Goal: Transaction & Acquisition: Purchase product/service

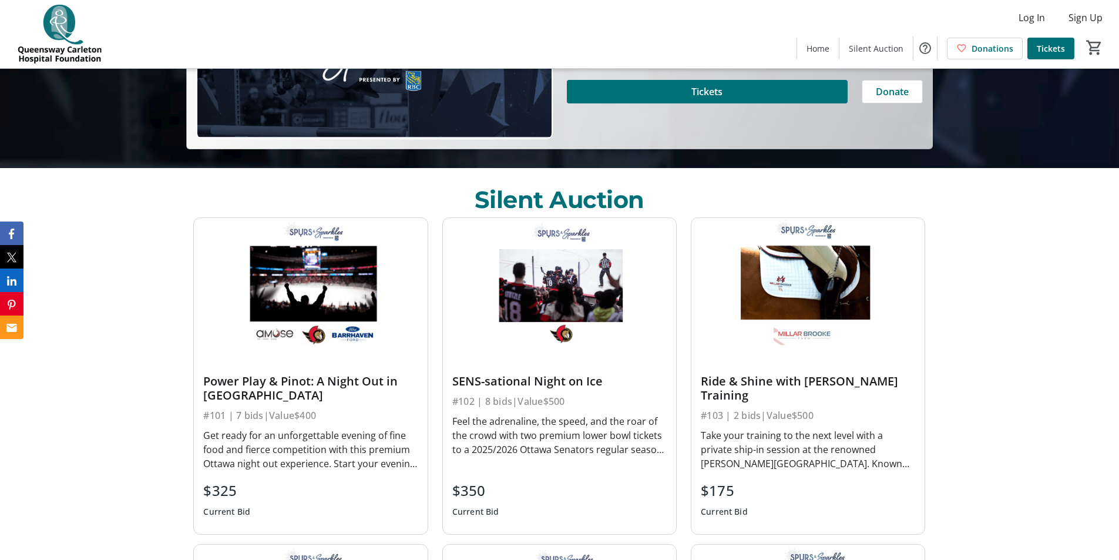
scroll to position [411, 0]
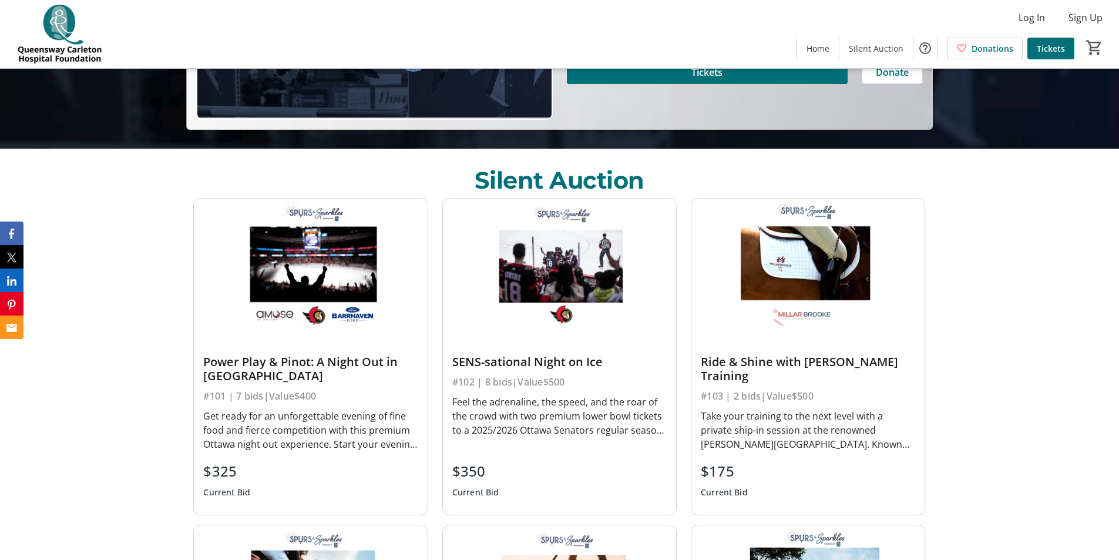
click at [271, 359] on div "Power Play & Pinot: A Night Out in [GEOGRAPHIC_DATA]" at bounding box center [310, 369] width 214 height 28
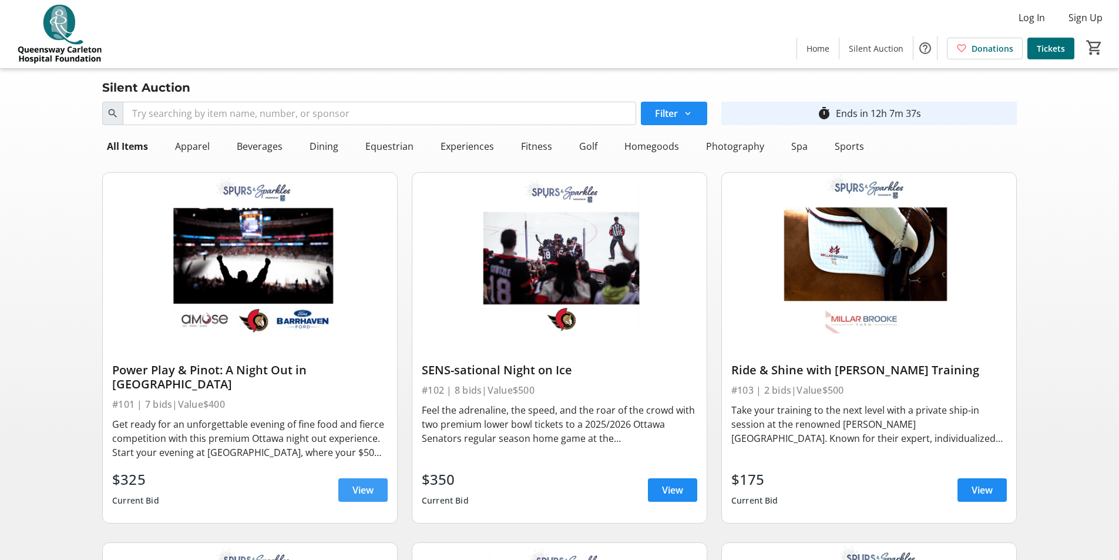
click at [363, 483] on span "View" at bounding box center [362, 490] width 21 height 14
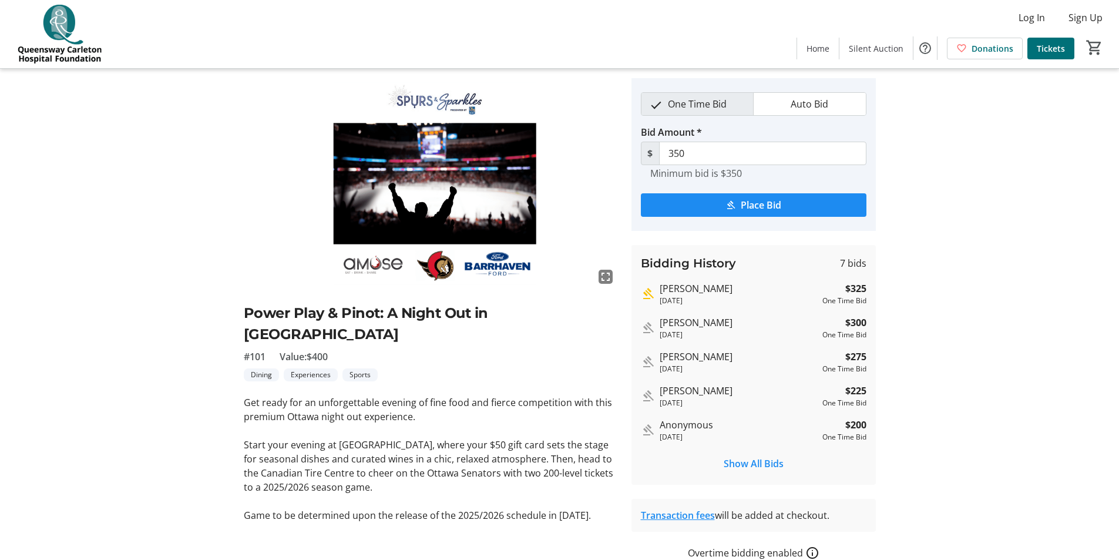
scroll to position [59, 0]
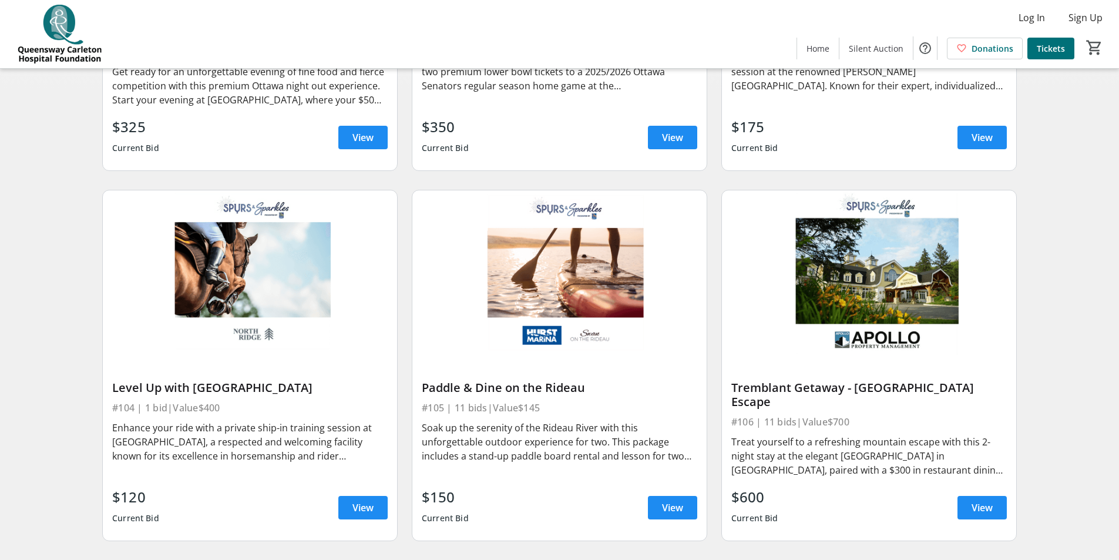
scroll to position [411, 0]
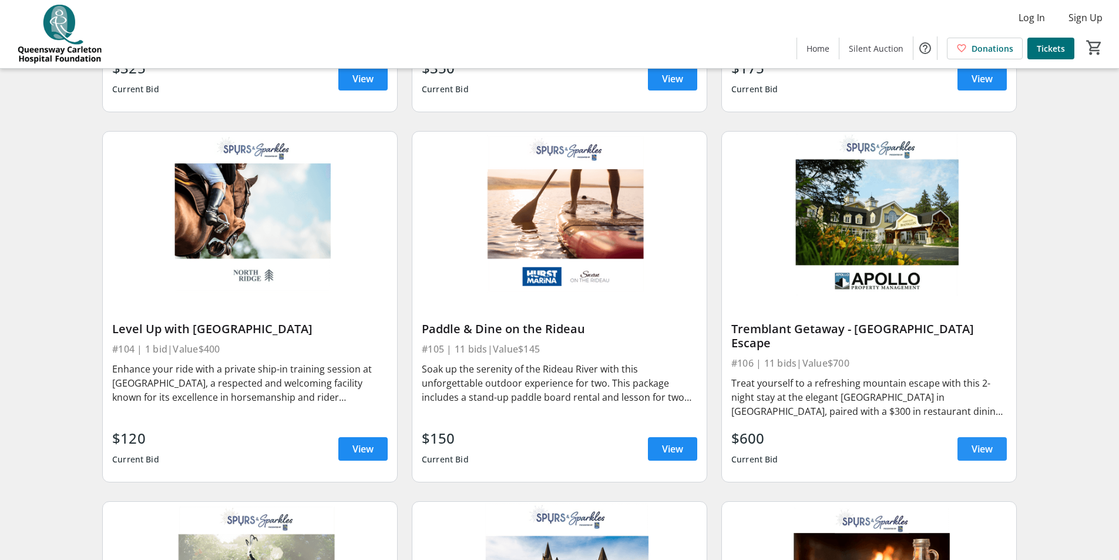
click at [983, 442] on span "View" at bounding box center [981, 449] width 21 height 14
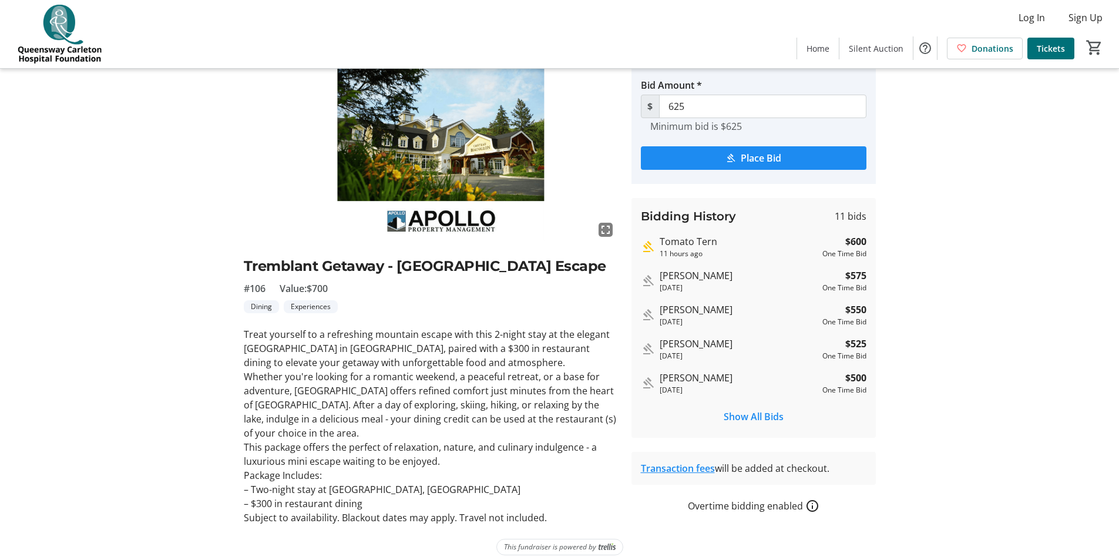
scroll to position [89, 0]
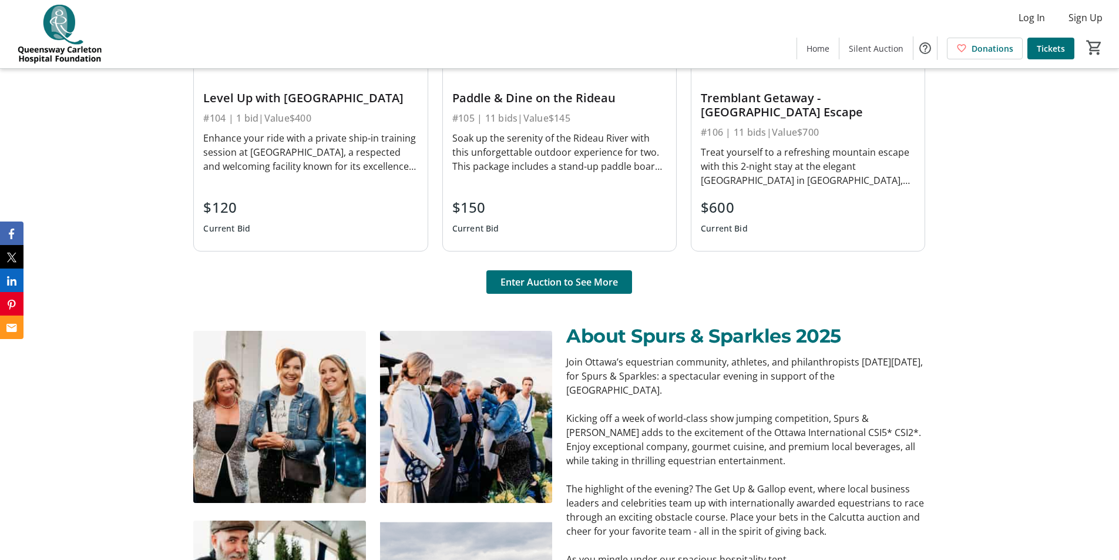
scroll to position [1116, 0]
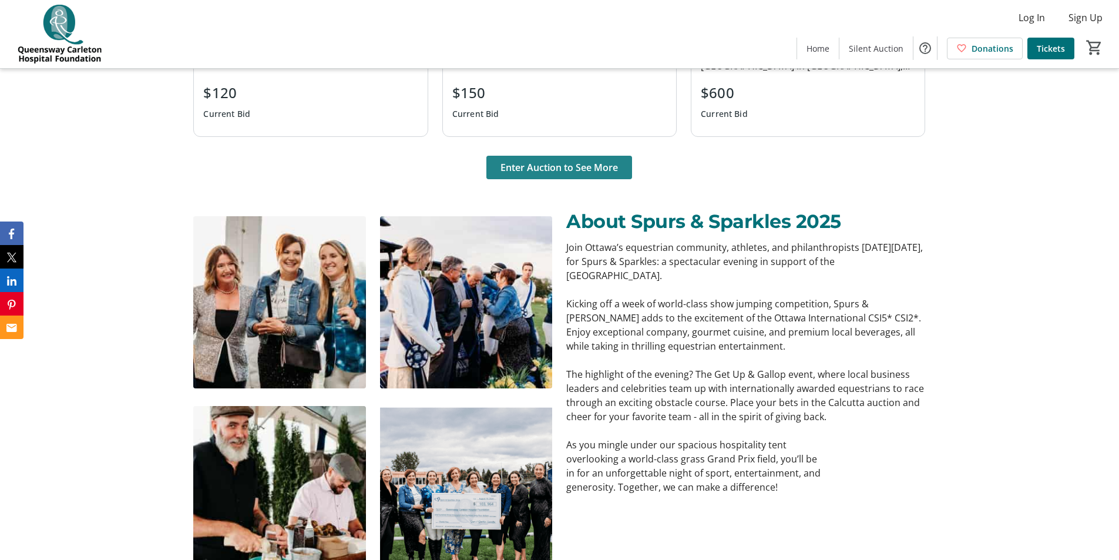
click at [561, 167] on span "Enter Auction to See More" at bounding box center [558, 167] width 117 height 14
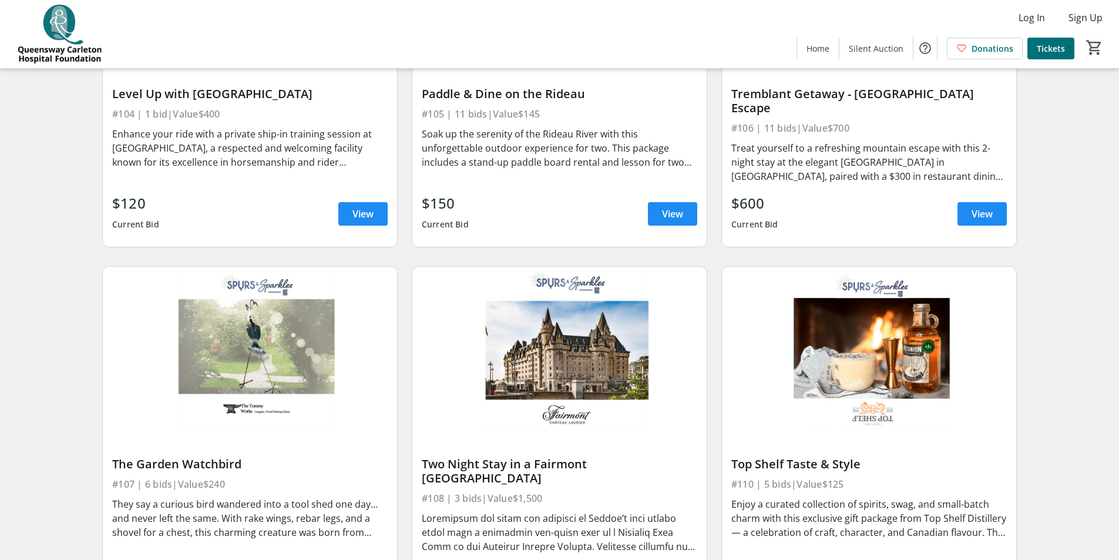
scroll to position [705, 0]
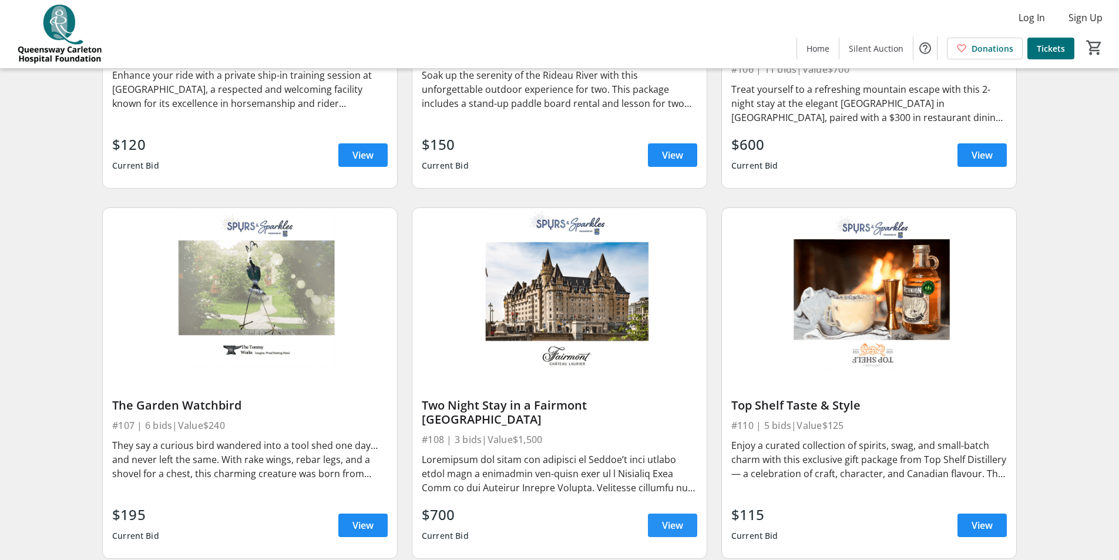
click at [678, 518] on span "View" at bounding box center [672, 525] width 21 height 14
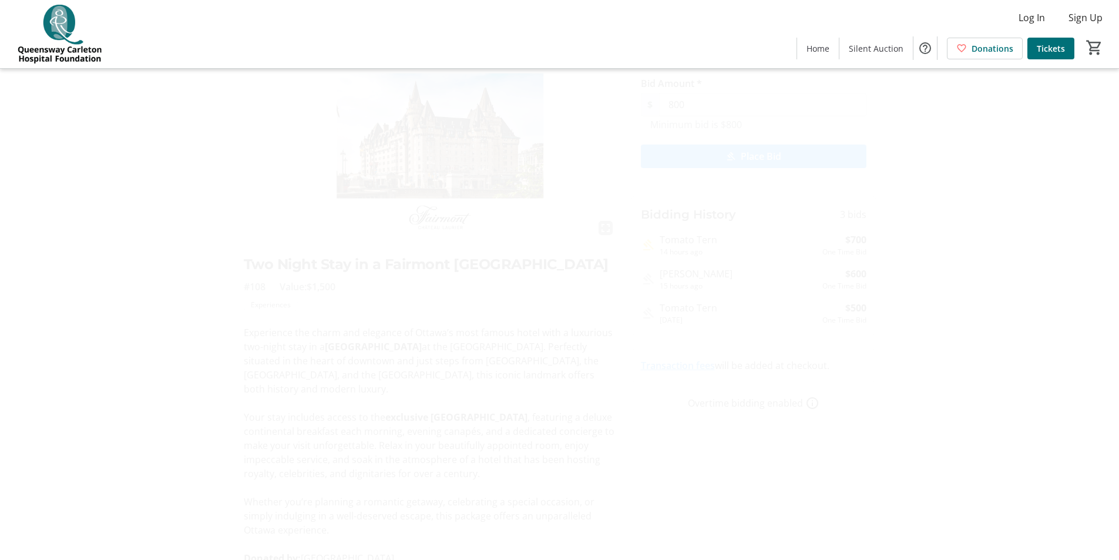
scroll to position [78, 0]
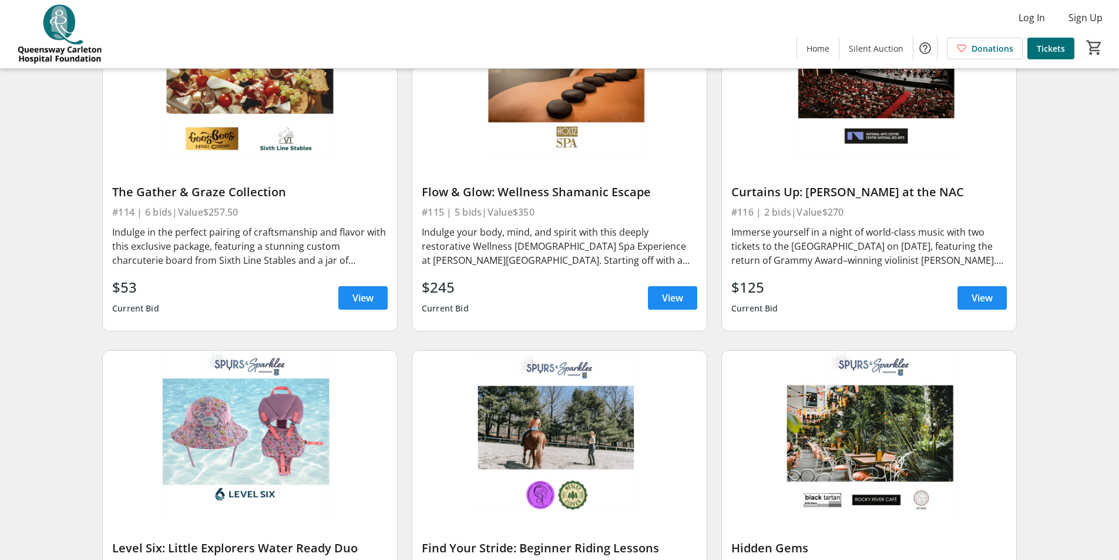
scroll to position [1762, 0]
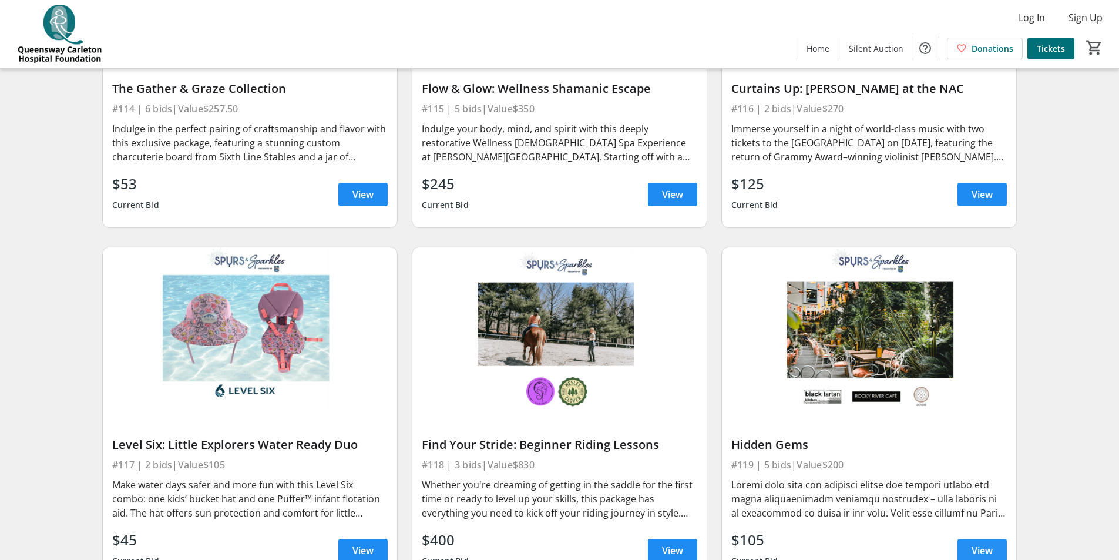
click at [981, 543] on span "View" at bounding box center [981, 550] width 21 height 14
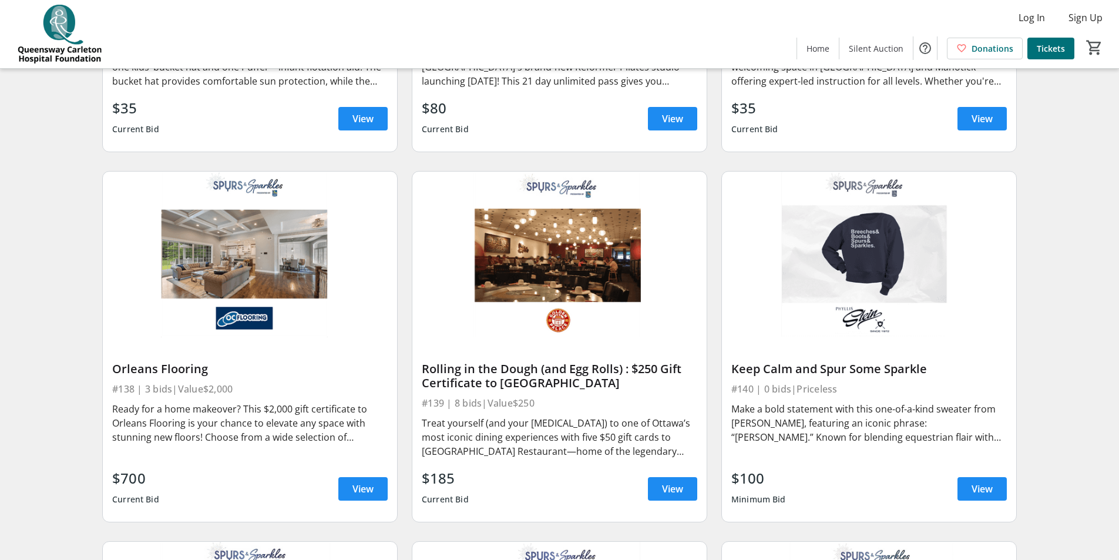
scroll to position [4404, 0]
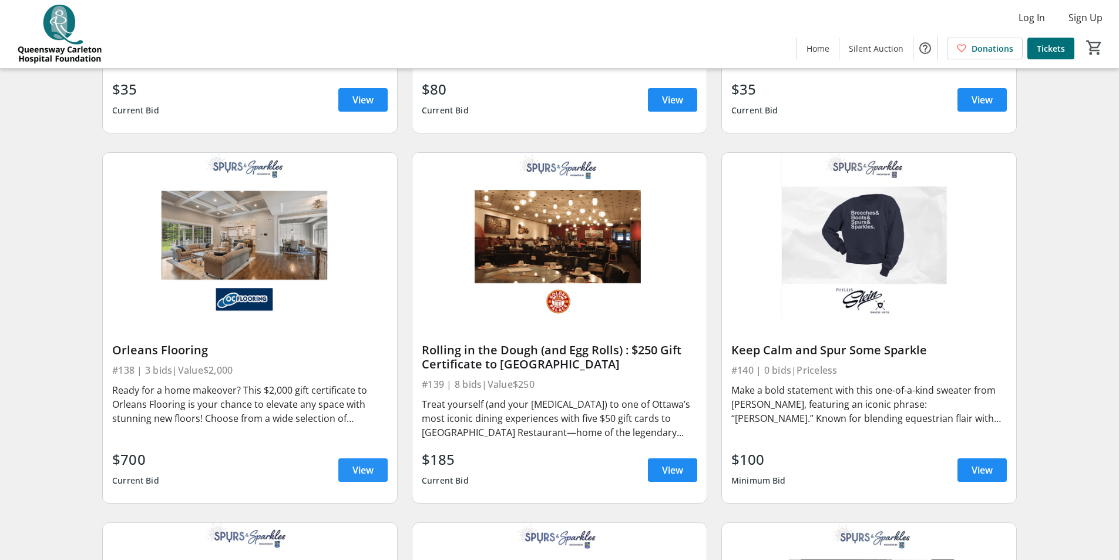
click at [362, 463] on span "View" at bounding box center [362, 470] width 21 height 14
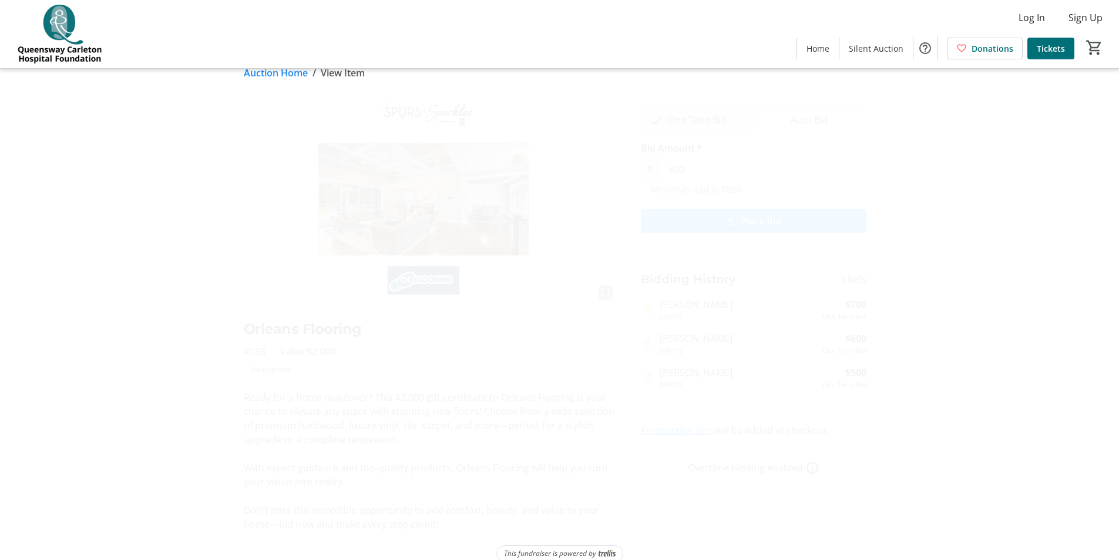
scroll to position [33, 0]
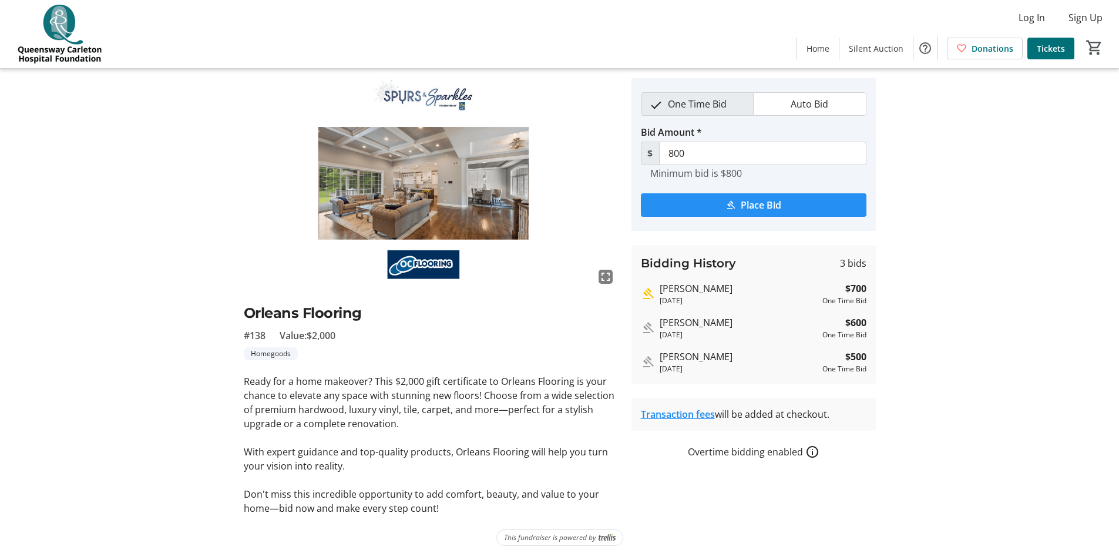
click at [758, 198] on span "Place Bid" at bounding box center [760, 205] width 41 height 14
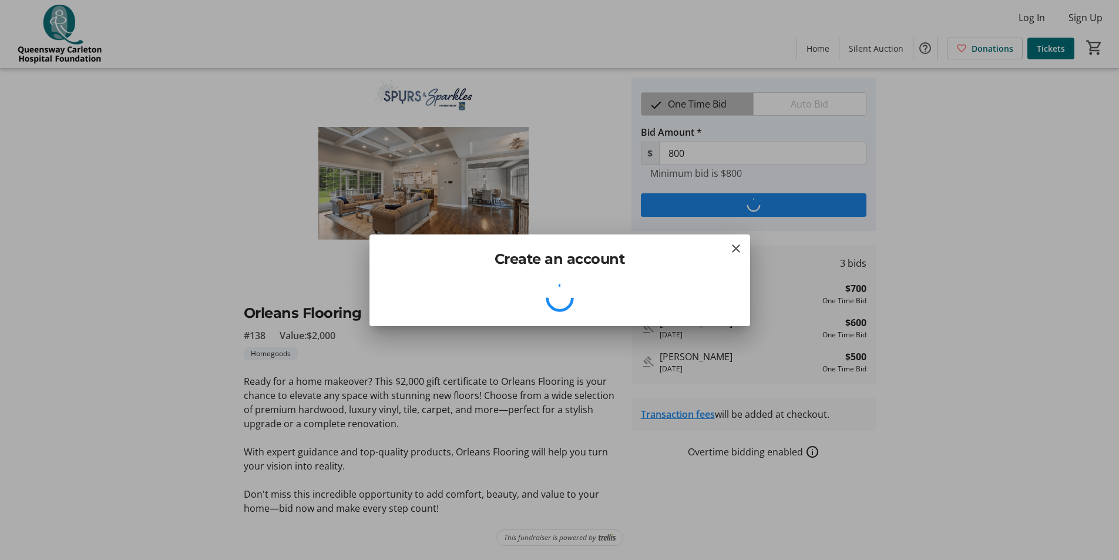
scroll to position [0, 0]
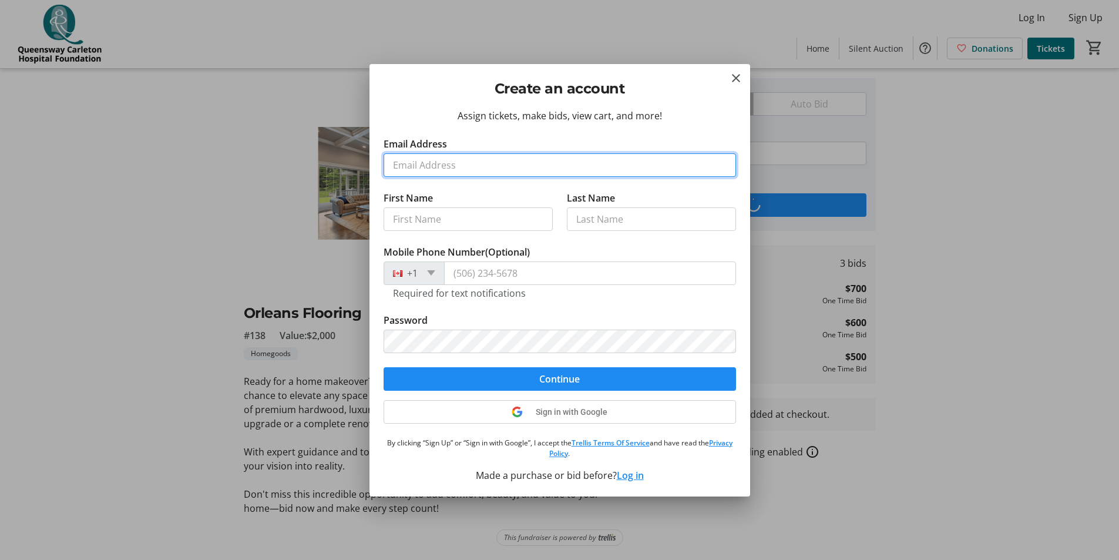
click at [444, 170] on input "Email Address" at bounding box center [559, 164] width 352 height 23
type input "becktoc@gmail.com"
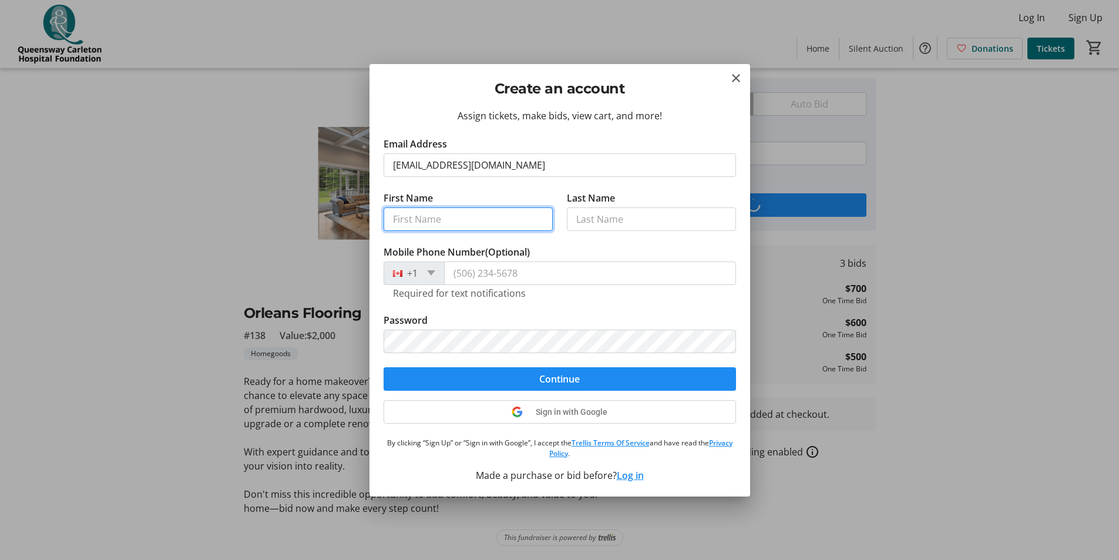
type input "clare"
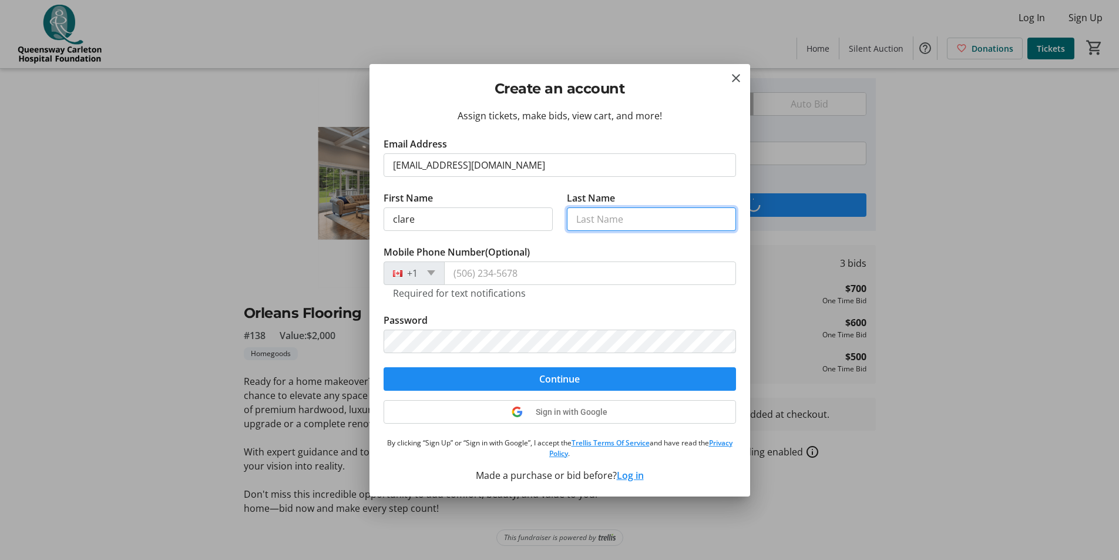
type input "Beckton"
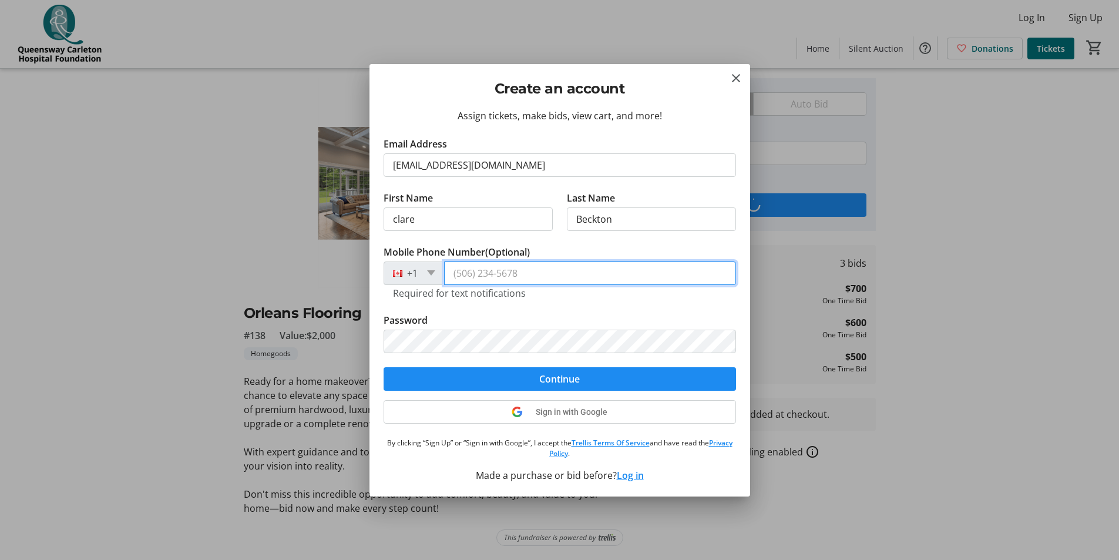
type input "(613) 795-5026"
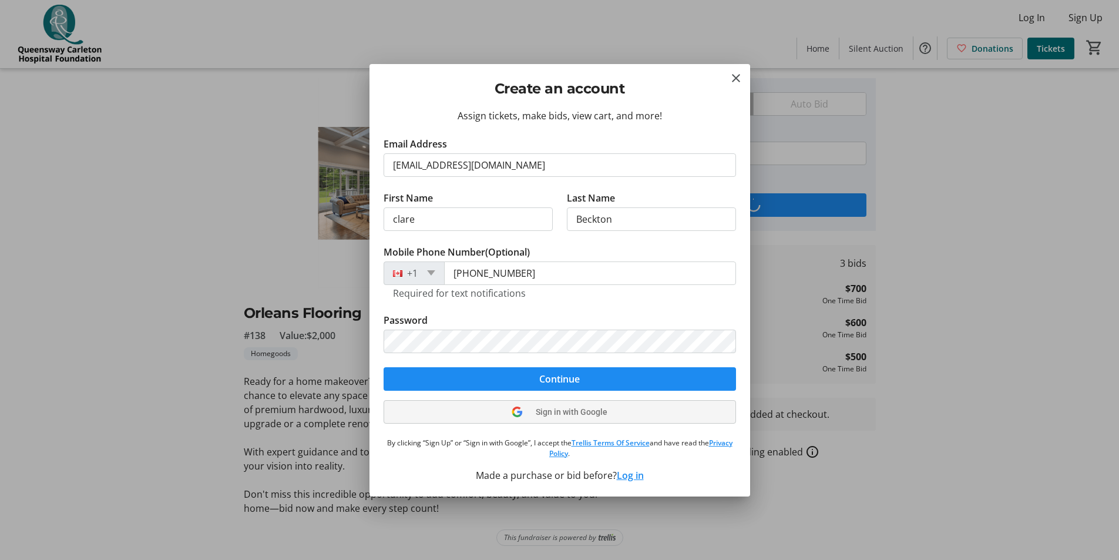
click at [574, 409] on span "Sign in with Google" at bounding box center [572, 411] width 72 height 9
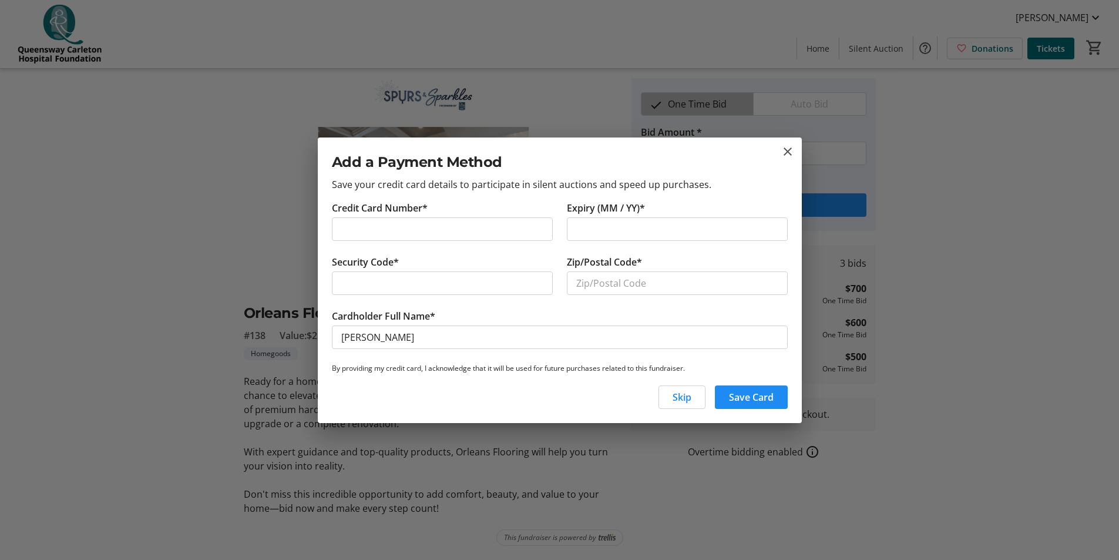
click at [413, 291] on div at bounding box center [442, 282] width 221 height 23
click at [605, 283] on input "Zip/Postal Code*" at bounding box center [677, 282] width 221 height 23
type input "k2g3z3"
click at [751, 395] on span "Save Card" at bounding box center [751, 397] width 45 height 14
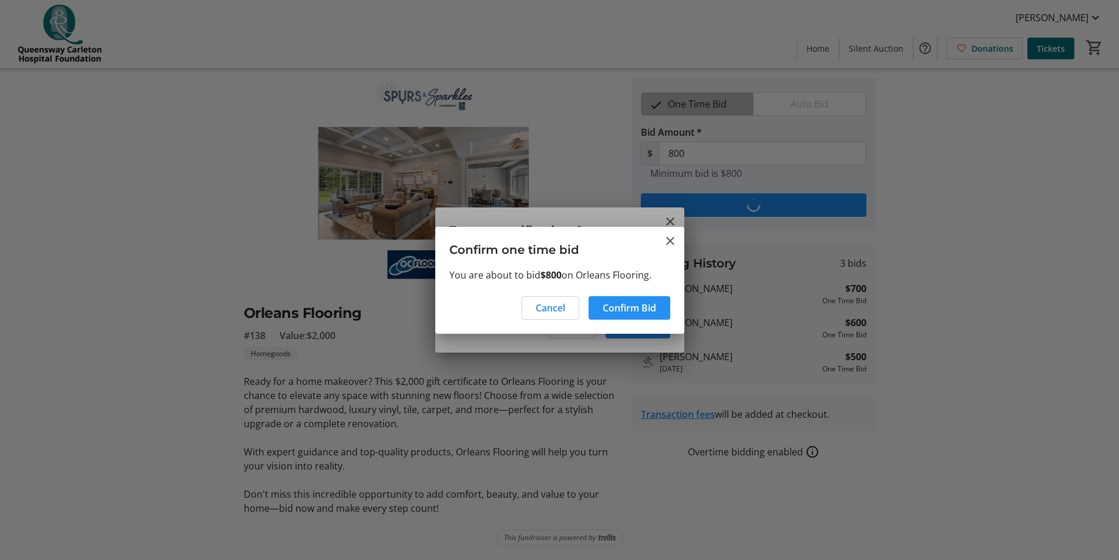
click at [636, 306] on span "Confirm Bid" at bounding box center [628, 308] width 53 height 14
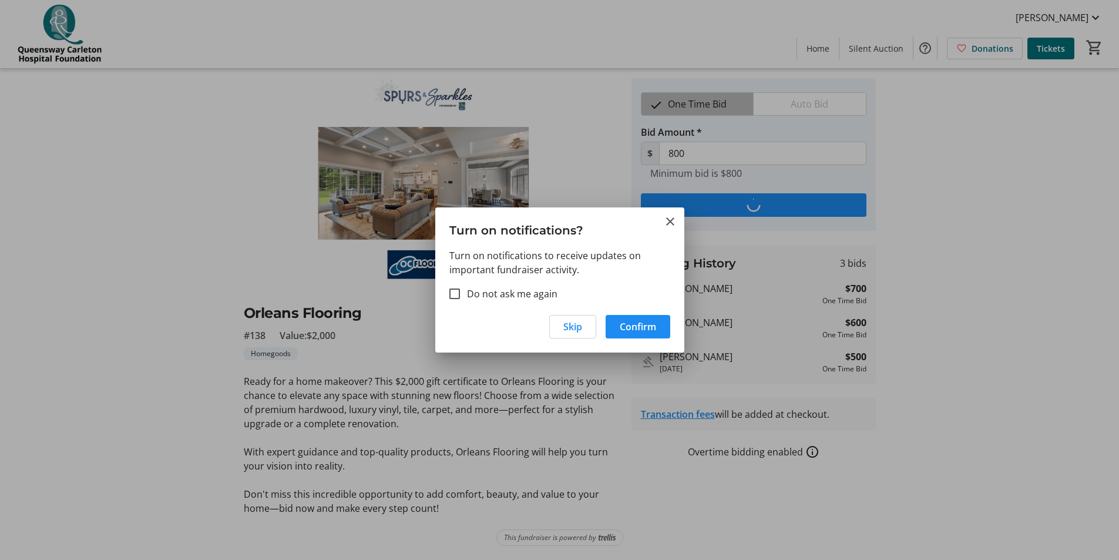
scroll to position [33, 0]
type input "900"
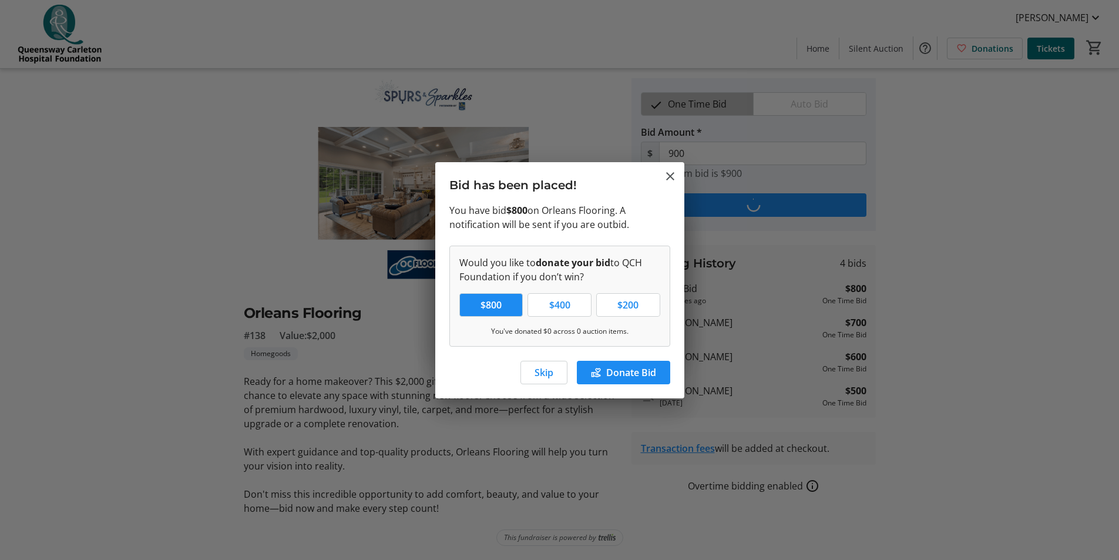
scroll to position [0, 0]
click at [541, 375] on span "Skip" at bounding box center [543, 372] width 19 height 14
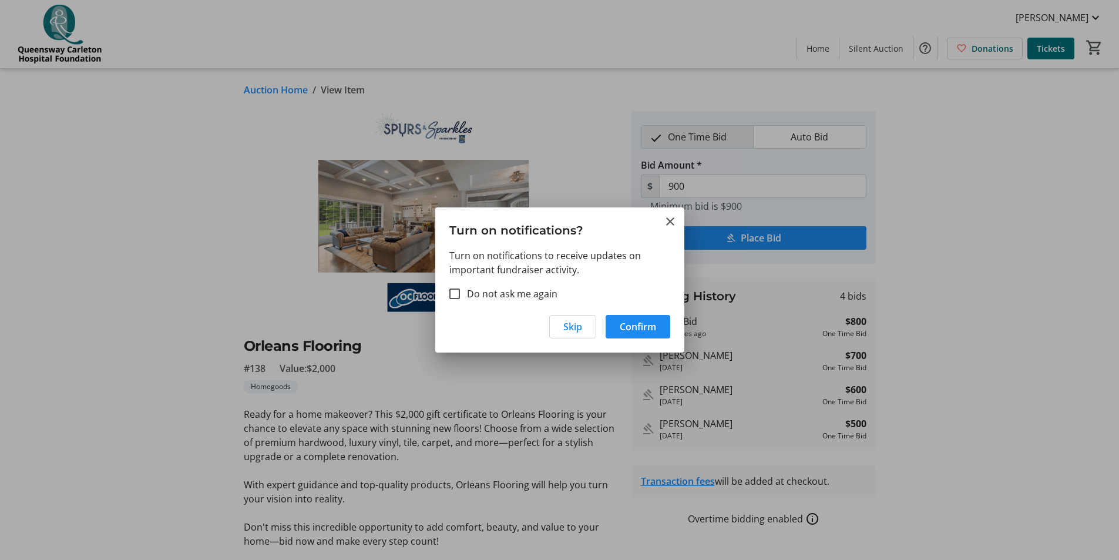
scroll to position [33, 0]
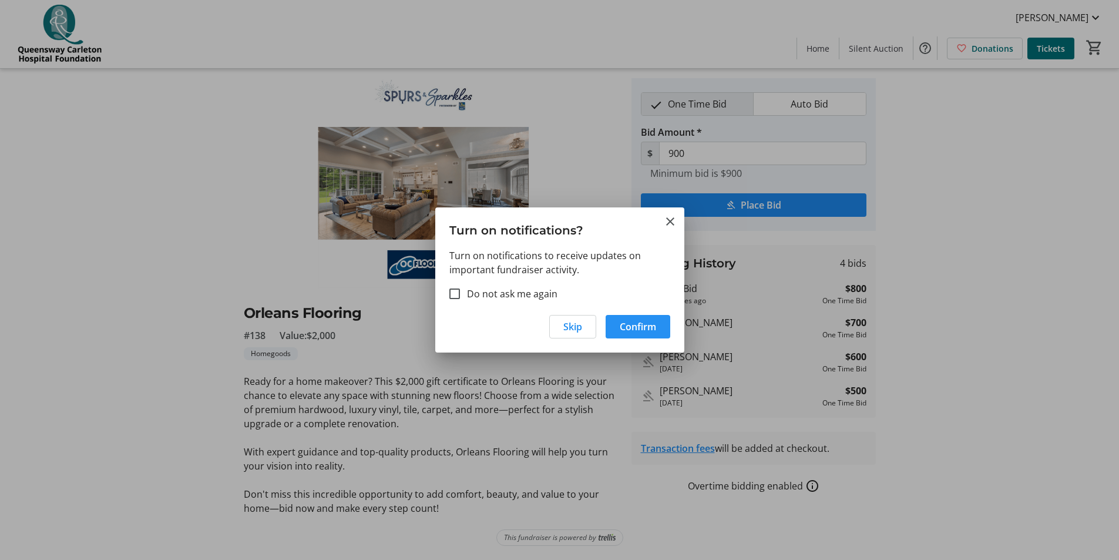
click at [637, 327] on span "Confirm" at bounding box center [637, 326] width 36 height 14
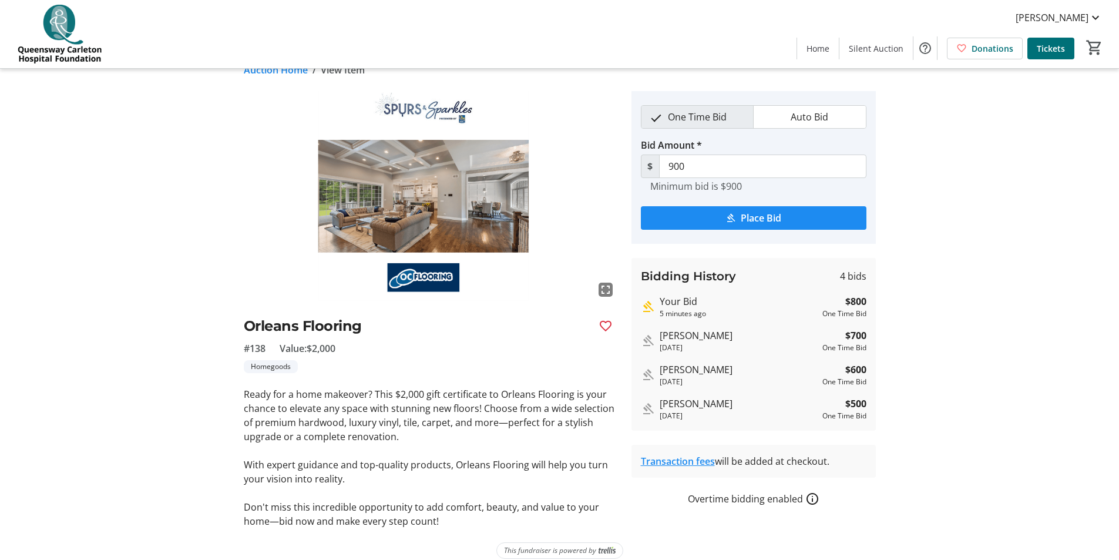
scroll to position [0, 0]
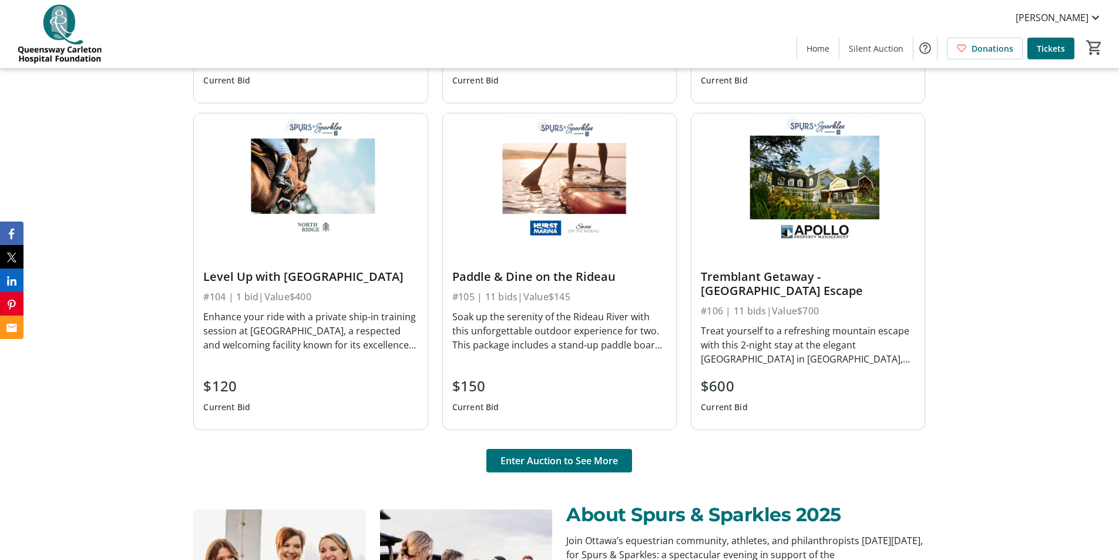
scroll to position [822, 0]
click at [557, 459] on span "Enter Auction to See More" at bounding box center [558, 461] width 117 height 14
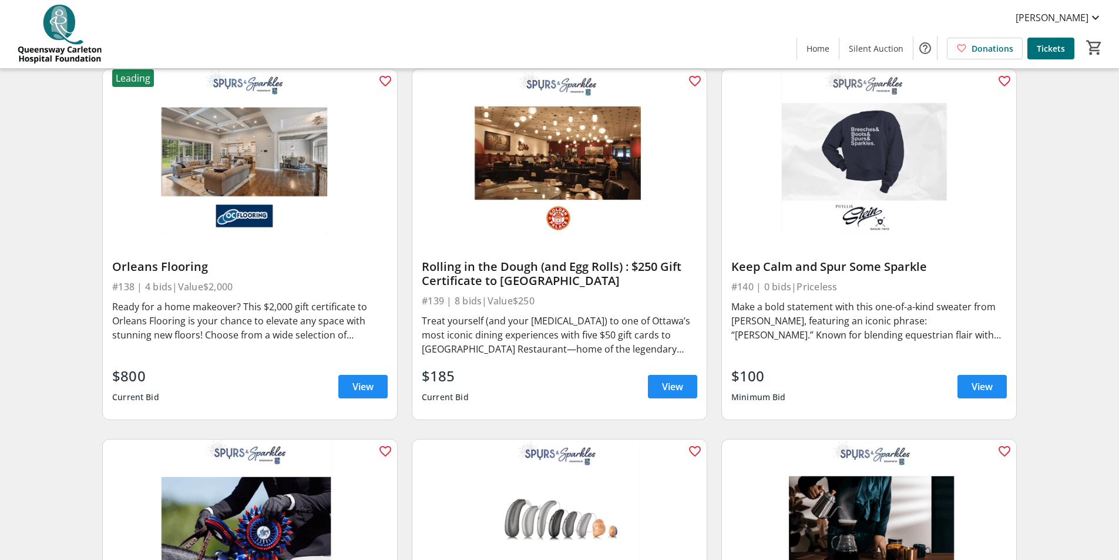
scroll to position [4449, 0]
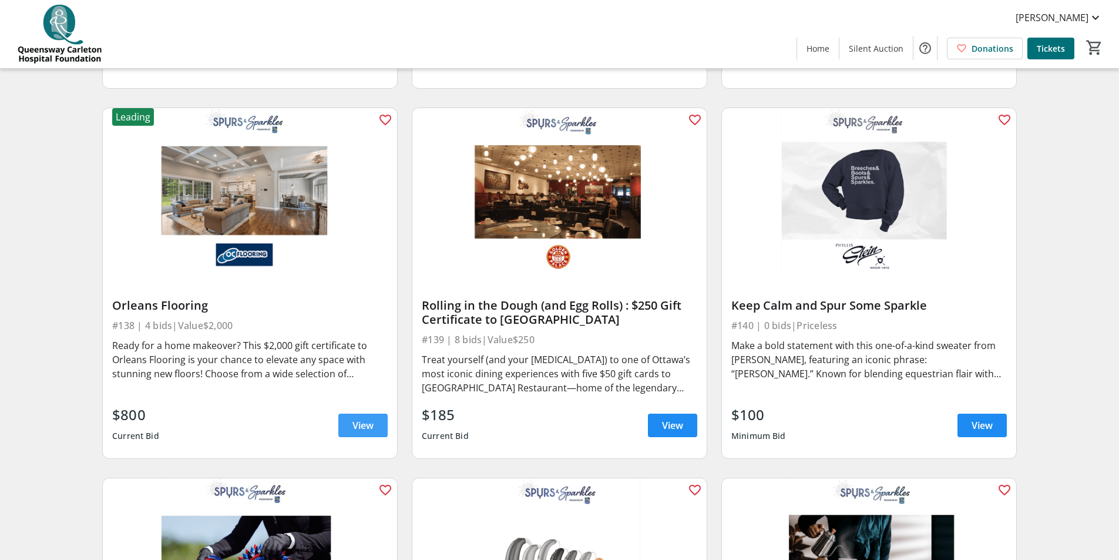
click at [368, 418] on span "View" at bounding box center [362, 425] width 21 height 14
